Goal: Information Seeking & Learning: Learn about a topic

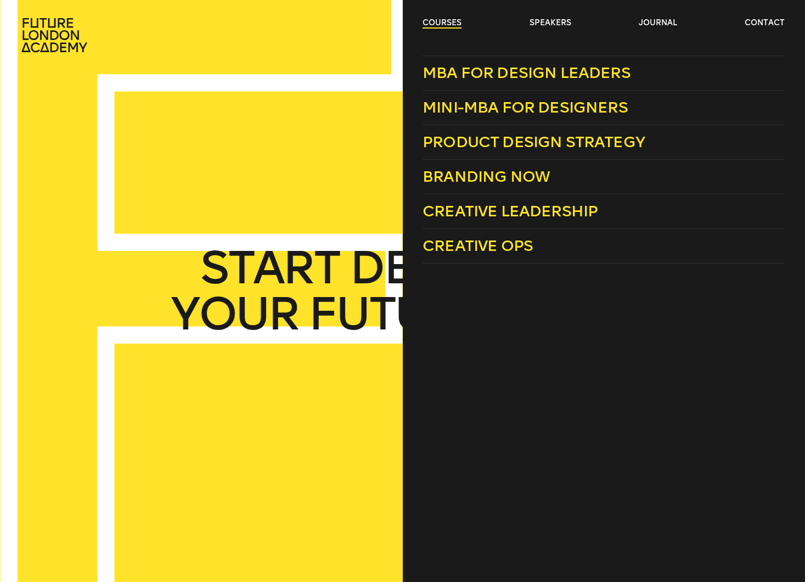
click at [427, 25] on link "courses" at bounding box center [442, 23] width 39 height 11
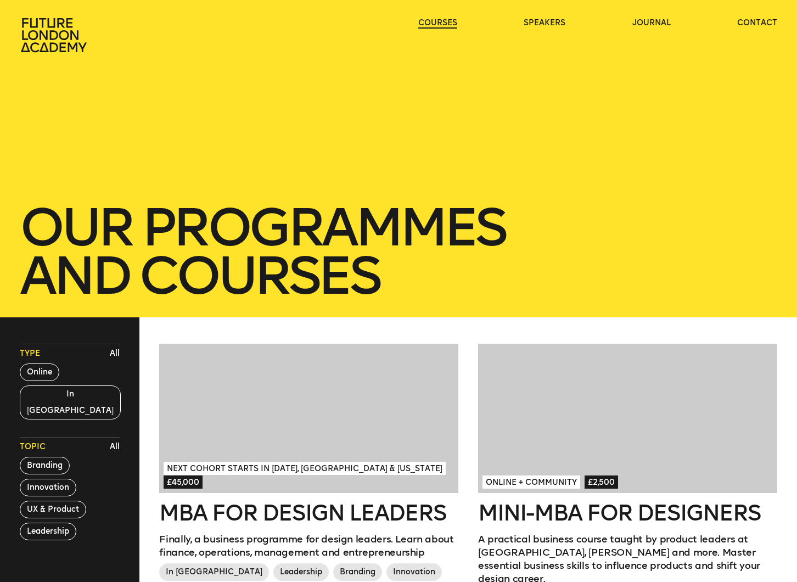
click at [429, 20] on link "courses" at bounding box center [437, 23] width 39 height 11
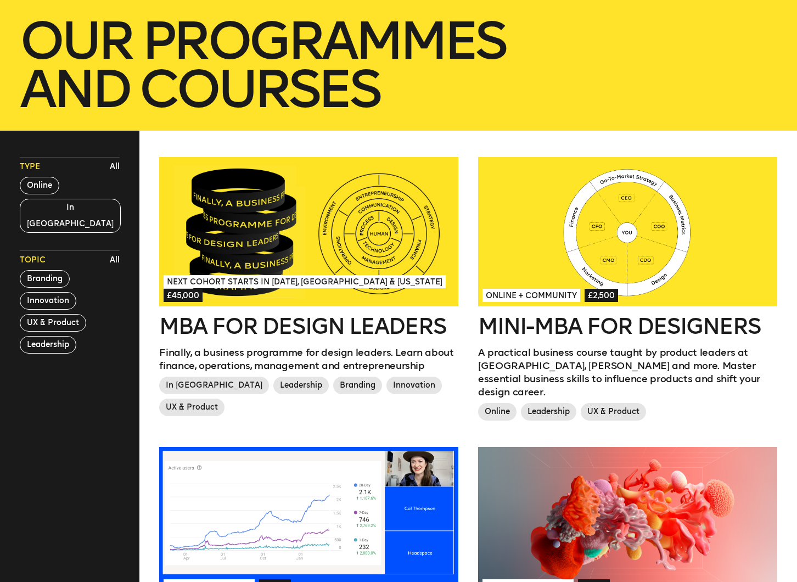
scroll to position [188, 0]
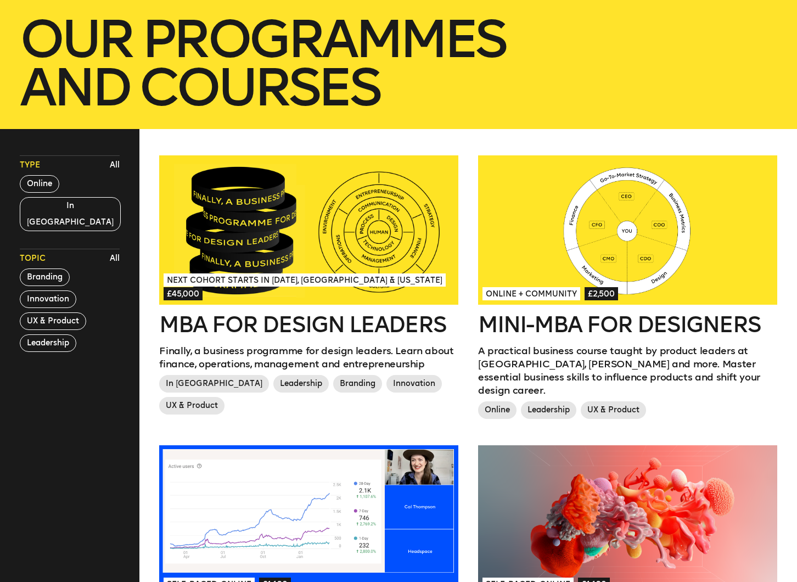
click at [272, 322] on h2 "MBA for Design Leaders" at bounding box center [308, 324] width 299 height 22
click at [561, 329] on h2 "Mini-MBA for Designers" at bounding box center [627, 324] width 299 height 22
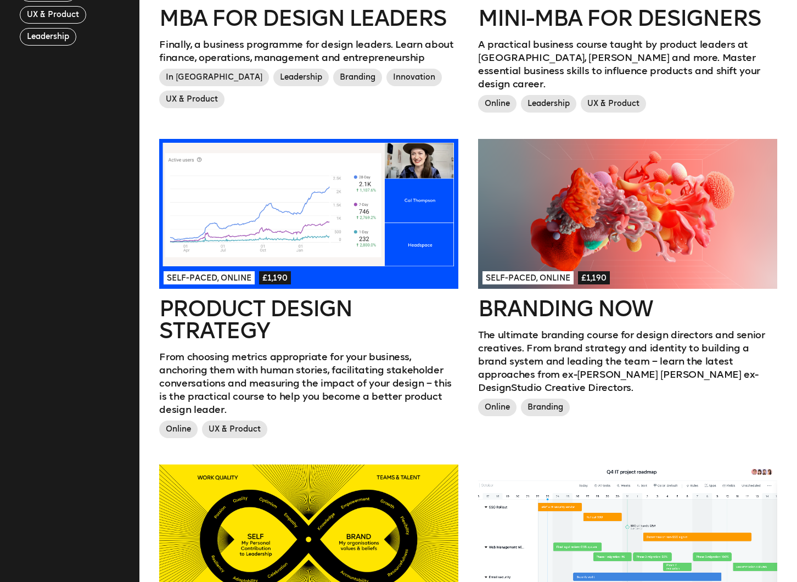
scroll to position [527, 0]
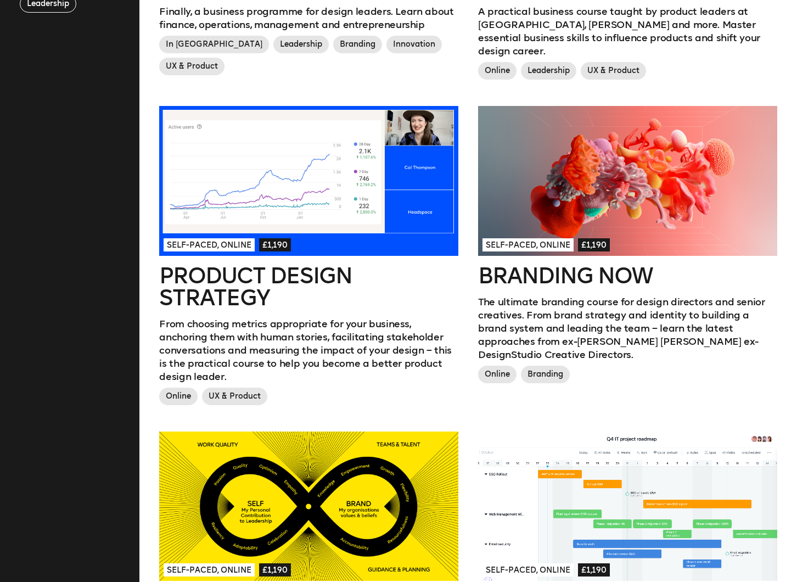
click at [519, 266] on h2 "Branding Now" at bounding box center [627, 276] width 299 height 22
click at [211, 277] on h2 "Product Design Strategy" at bounding box center [308, 287] width 299 height 44
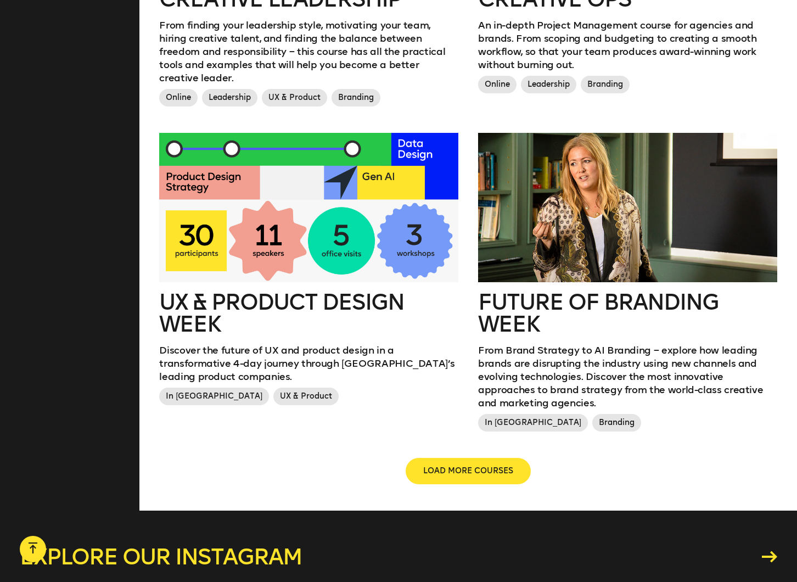
scroll to position [1142, 0]
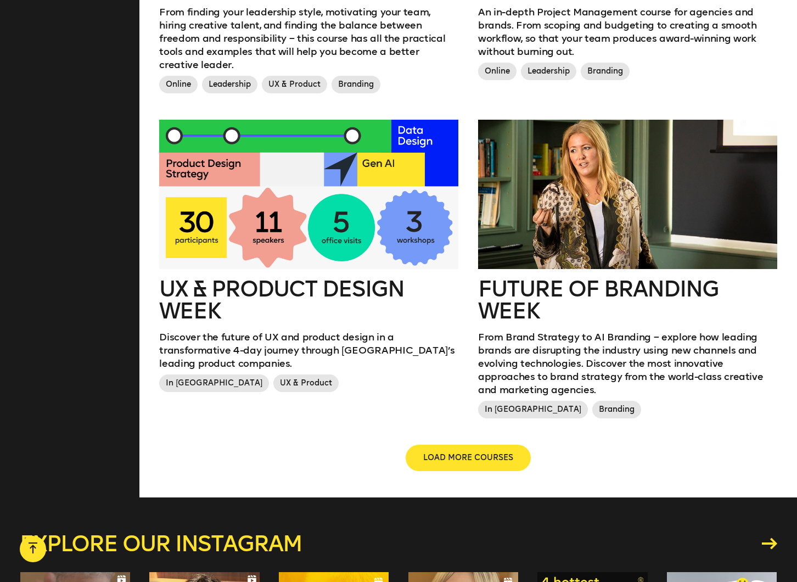
click at [243, 278] on h2 "UX & Product Design Week" at bounding box center [308, 300] width 299 height 44
click at [512, 278] on h2 "Future of branding week" at bounding box center [627, 300] width 299 height 44
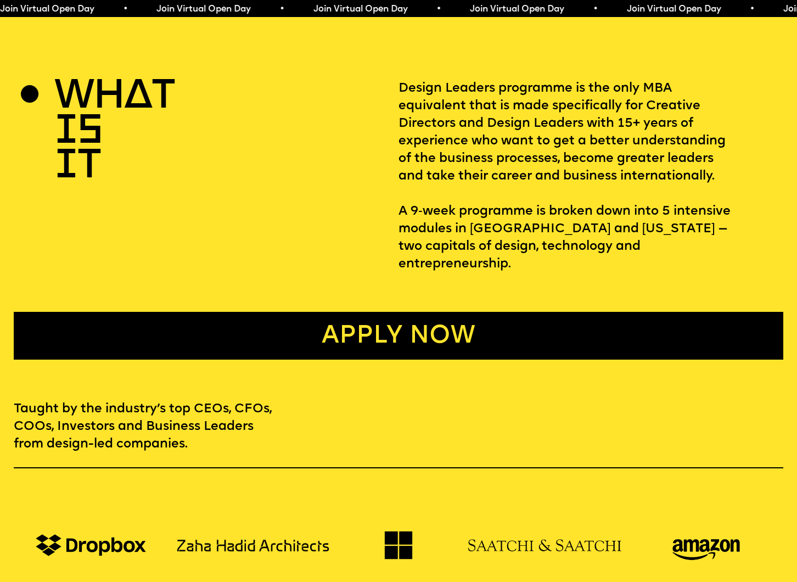
scroll to position [346, 0]
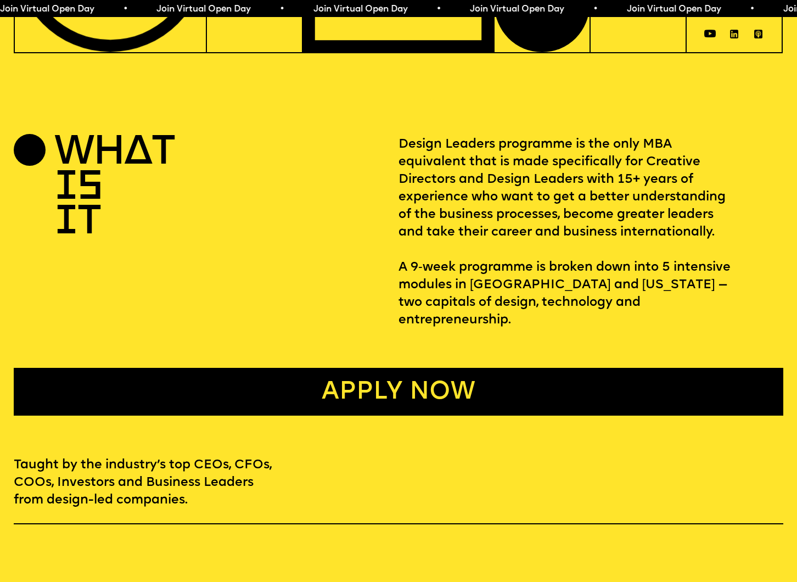
click at [255, 389] on link "Apply now" at bounding box center [399, 391] width 770 height 47
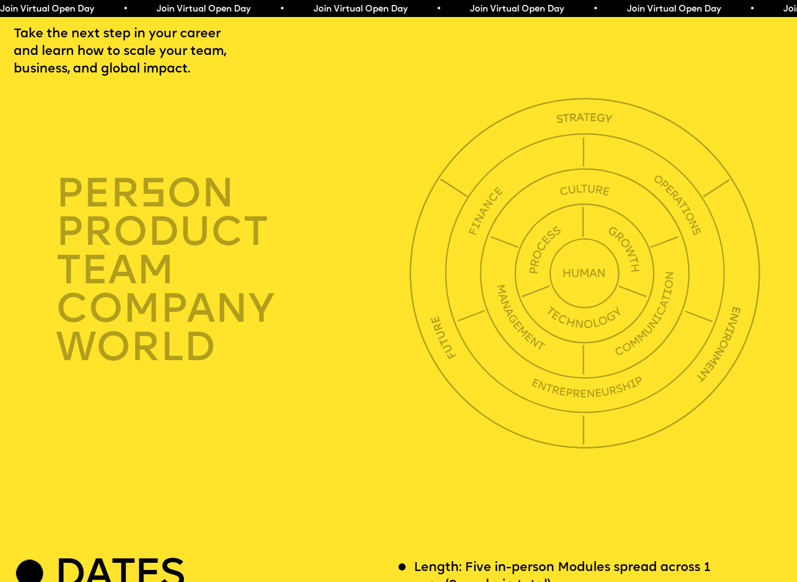
scroll to position [2726, 0]
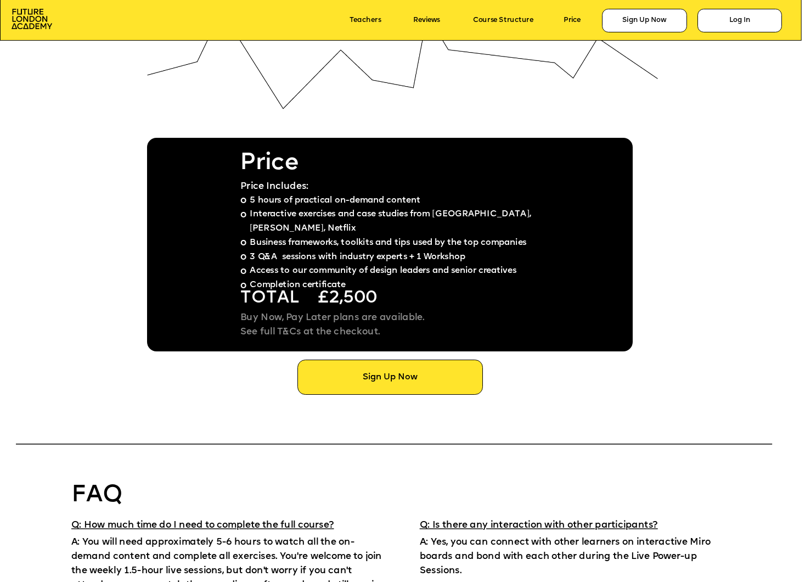
scroll to position [6208, 0]
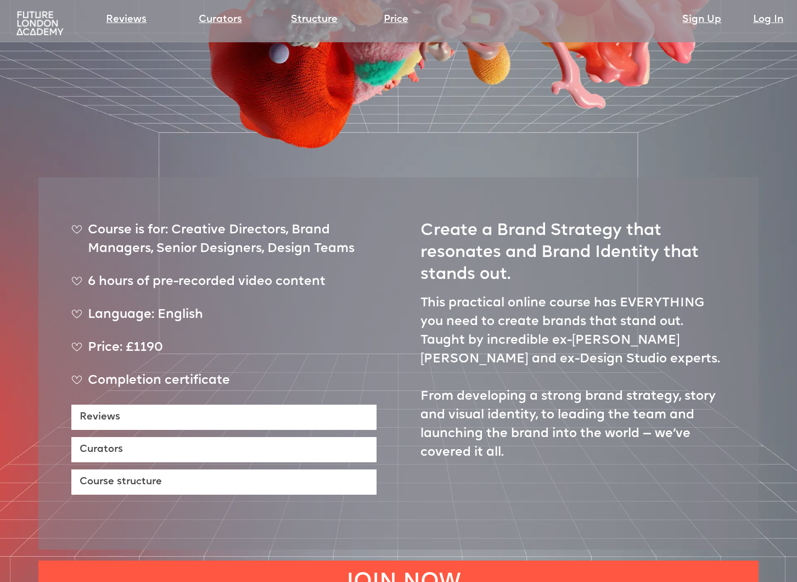
scroll to position [385, 0]
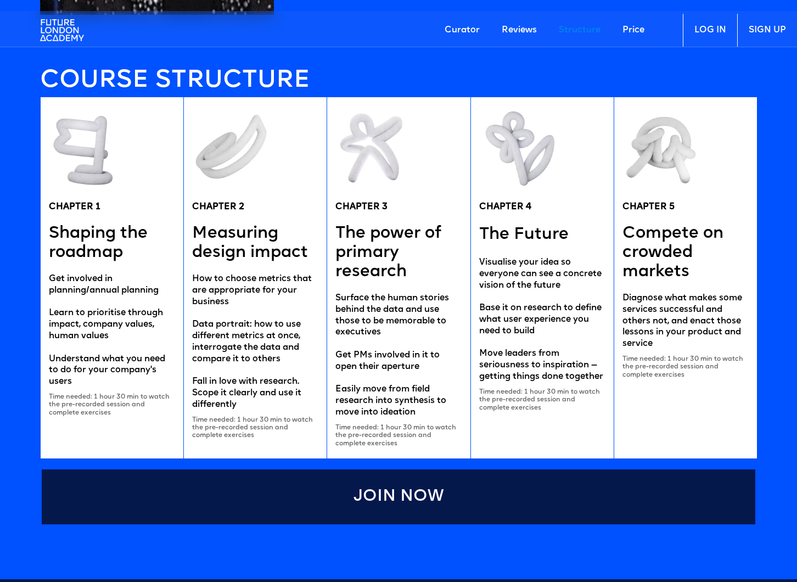
scroll to position [2251, 0]
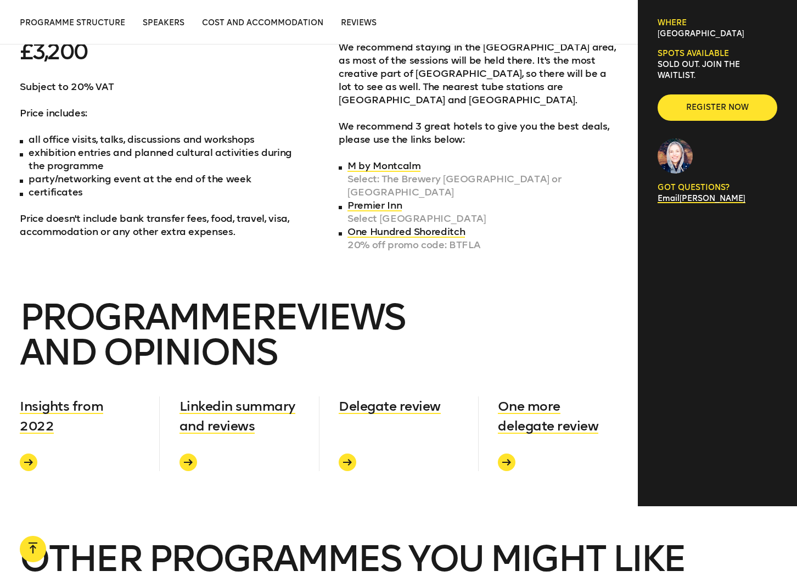
scroll to position [3769, 0]
